Goal: Learn about a topic

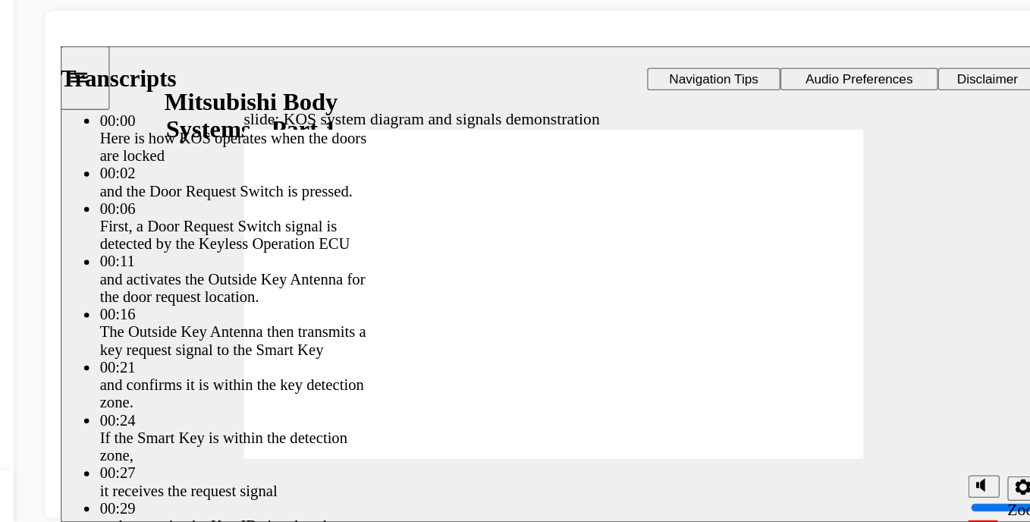
type input "65"
type input "37"
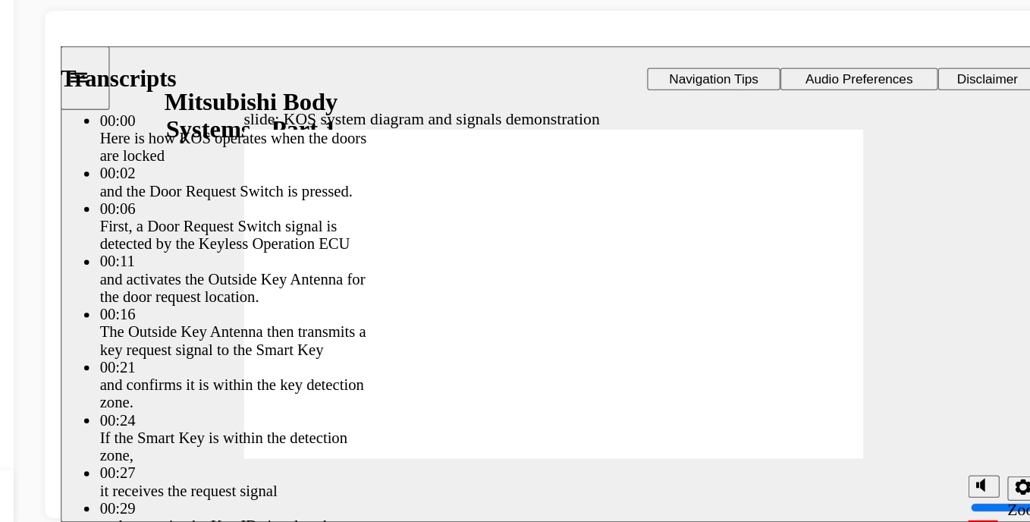
type input "65"
type input "37"
type input "65"
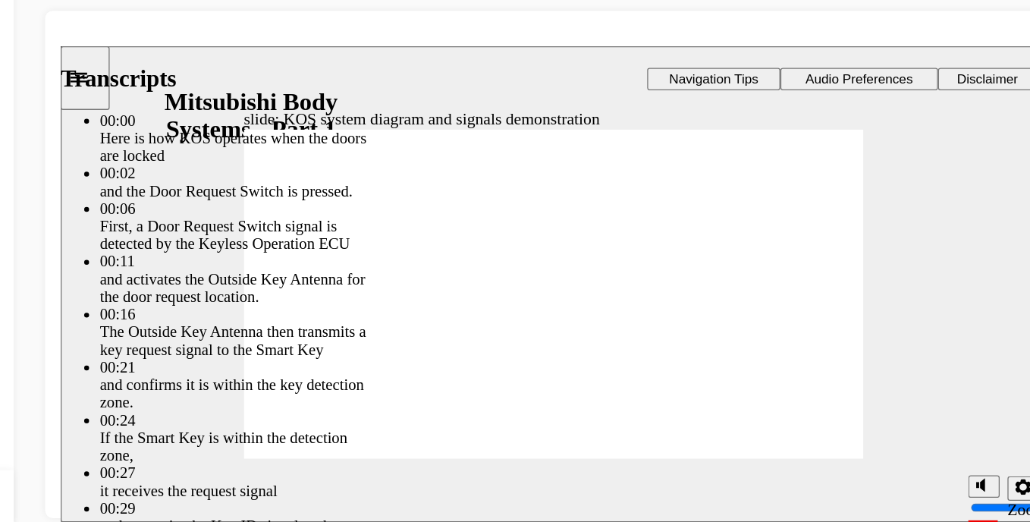
type input "37"
type input "73"
type input "65"
type input "37"
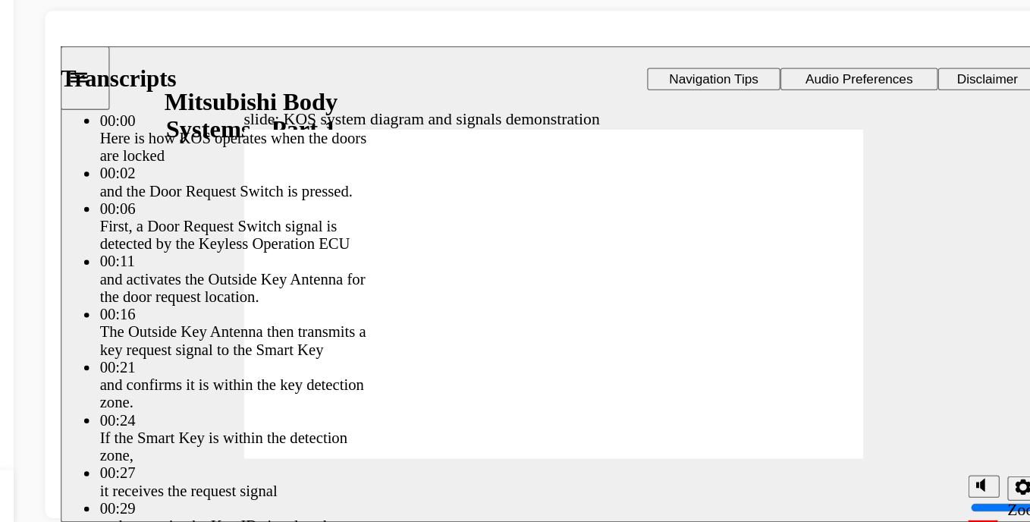
type input "73"
type input "65"
type input "37"
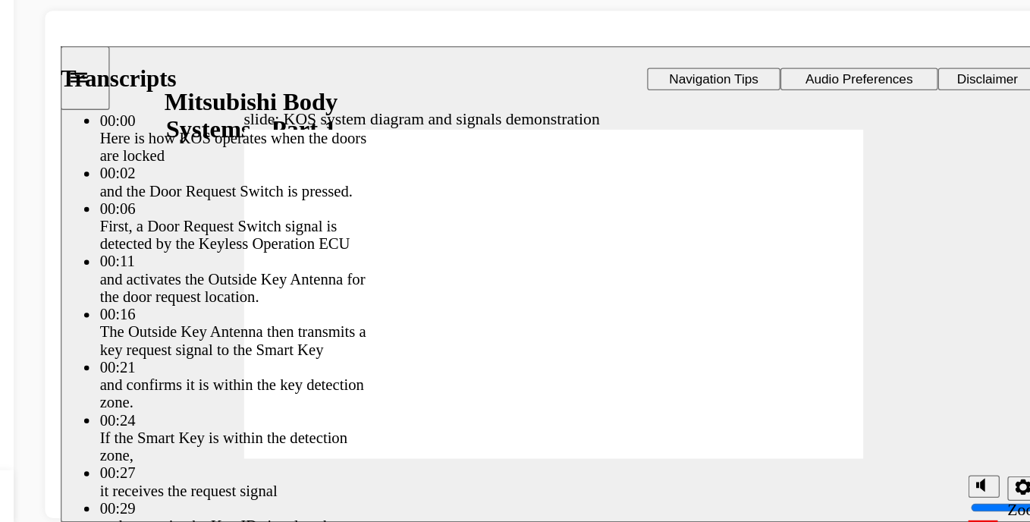
type input "73"
type input "55"
